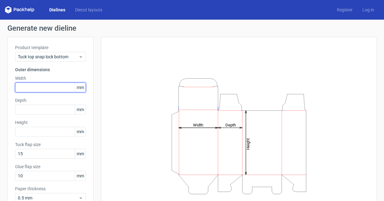
click at [51, 83] on input "text" at bounding box center [50, 88] width 71 height 10
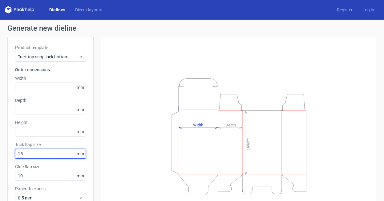
click at [41, 151] on input "15" at bounding box center [50, 154] width 71 height 10
click at [38, 155] on input "15" at bounding box center [50, 154] width 71 height 10
type input "1"
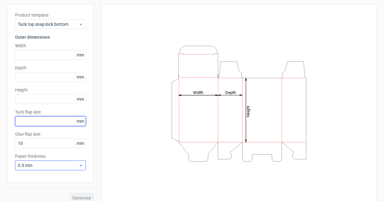
scroll to position [39, 0]
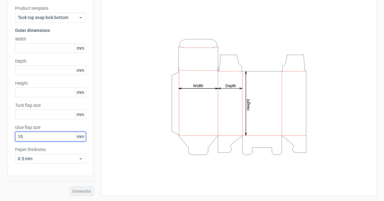
click at [31, 135] on input "10" at bounding box center [50, 137] width 71 height 10
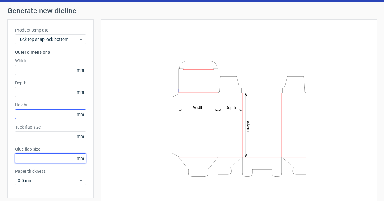
scroll to position [13, 0]
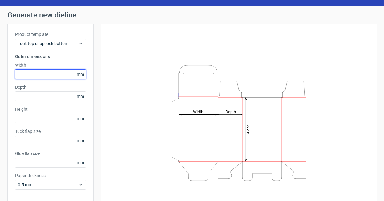
click at [54, 74] on input "text" at bounding box center [50, 75] width 71 height 10
type input "110"
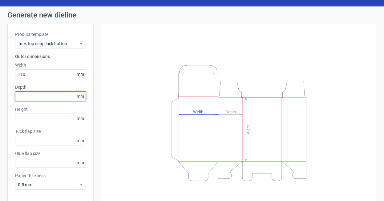
click at [52, 95] on input "text" at bounding box center [50, 97] width 71 height 10
type input "100"
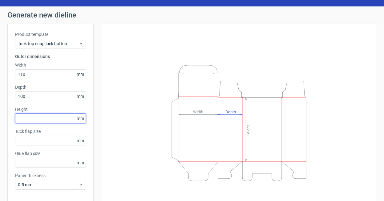
click at [43, 122] on input "text" at bounding box center [50, 119] width 71 height 10
type input "335"
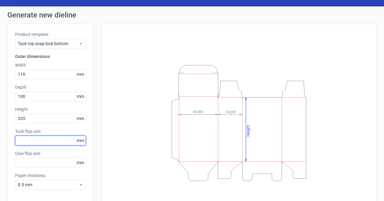
click at [43, 141] on input "text" at bounding box center [50, 141] width 71 height 10
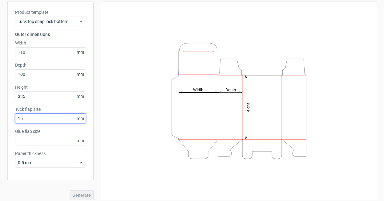
scroll to position [39, 0]
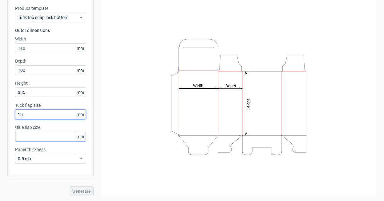
type input "15"
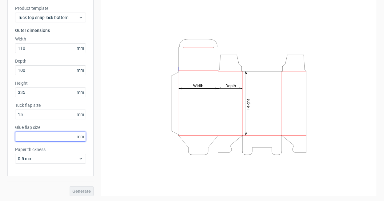
click at [37, 137] on input "text" at bounding box center [50, 137] width 71 height 10
click at [129, 107] on div "Height Depth Width" at bounding box center [239, 97] width 260 height 184
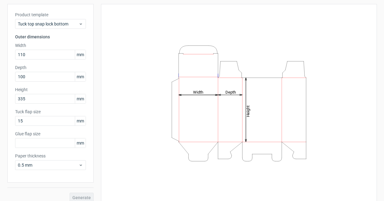
scroll to position [35, 0]
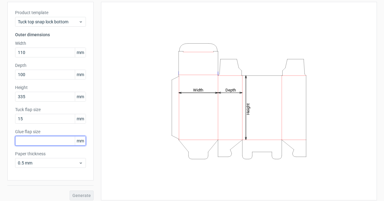
click at [35, 137] on input "text" at bounding box center [50, 141] width 71 height 10
type input "10"
click at [70, 191] on button "Generate" at bounding box center [82, 196] width 24 height 10
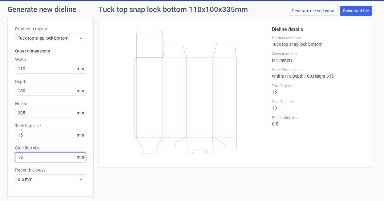
scroll to position [14, 0]
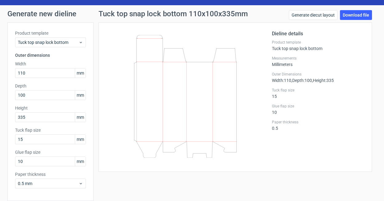
click at [188, 153] on icon at bounding box center [185, 96] width 148 height 123
click at [355, 13] on link "Download file" at bounding box center [356, 15] width 32 height 10
